Goal: Task Accomplishment & Management: Use online tool/utility

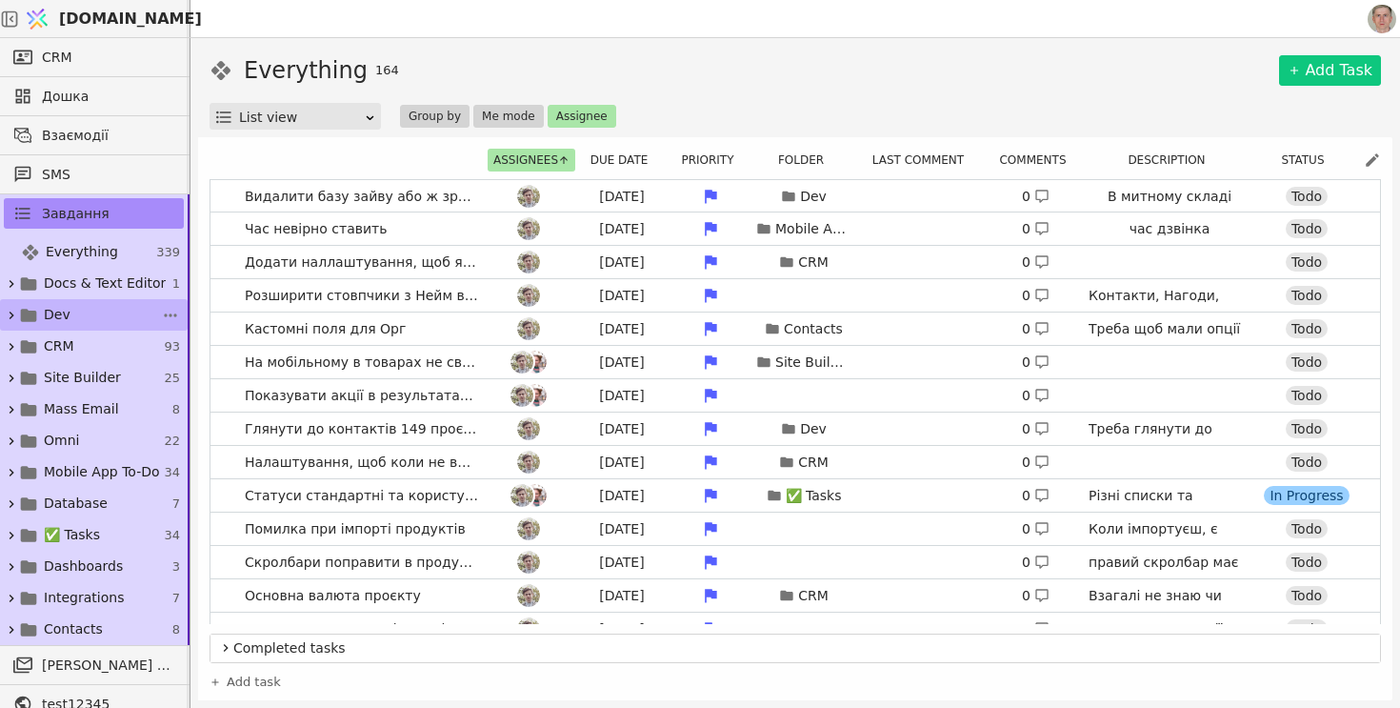
click at [83, 307] on link "Dev 67" at bounding box center [94, 314] width 188 height 31
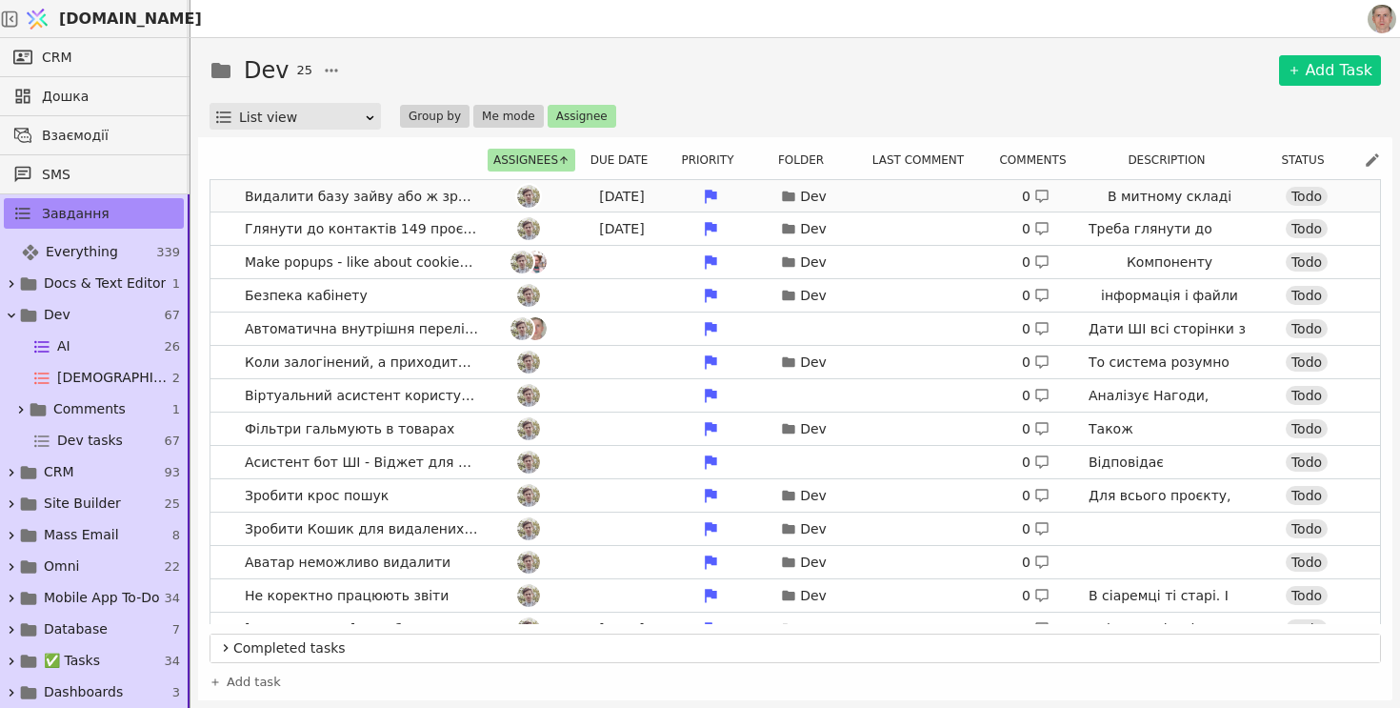
click at [229, 196] on link "Видалити базу зайву або ж зробити видалення (через смітник) Aug 27 Dev 0 В митн…" at bounding box center [796, 196] width 1170 height 32
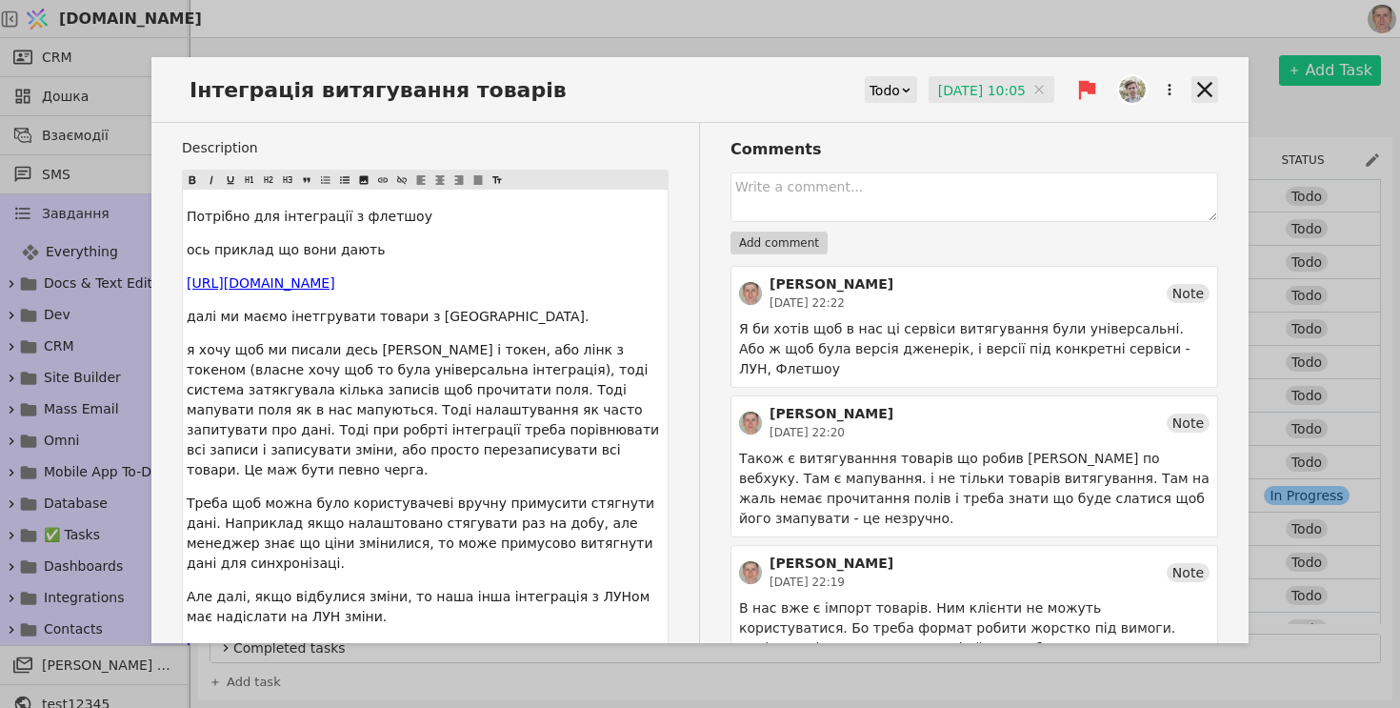
click at [1213, 86] on icon at bounding box center [1205, 89] width 27 height 27
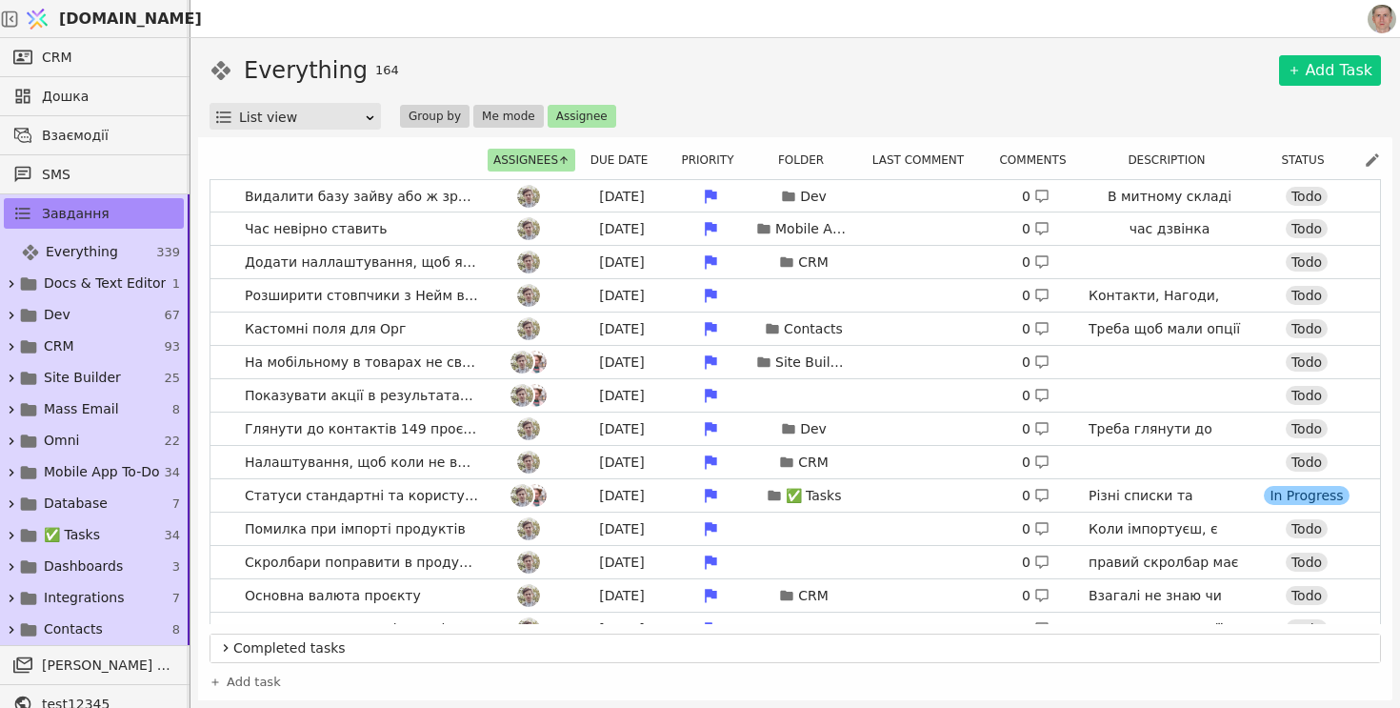
click at [863, 79] on div "Everything 164 Add Task" at bounding box center [796, 70] width 1172 height 34
